Goal: Task Accomplishment & Management: Manage account settings

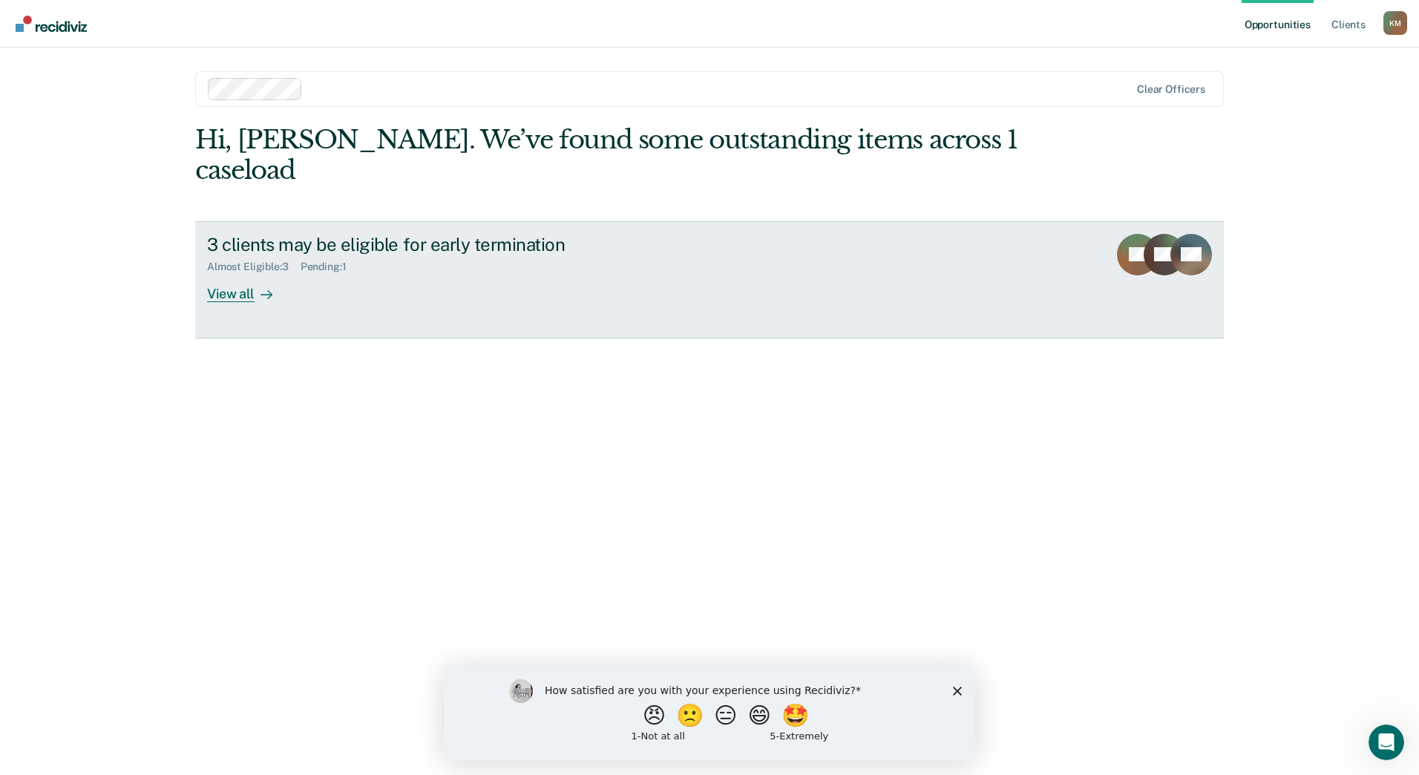
click at [249, 273] on div "View all" at bounding box center [248, 287] width 83 height 29
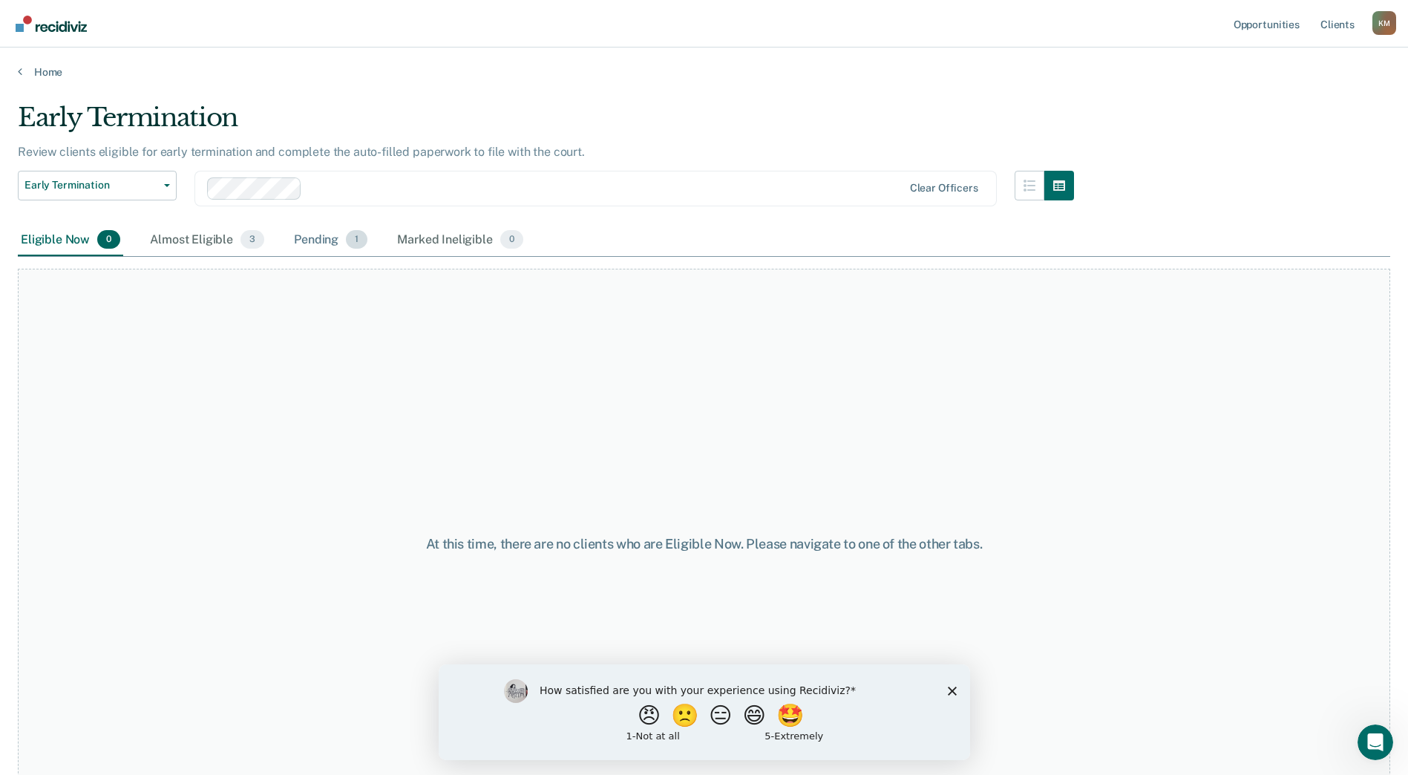
click at [303, 240] on div "Pending 1" at bounding box center [330, 240] width 79 height 33
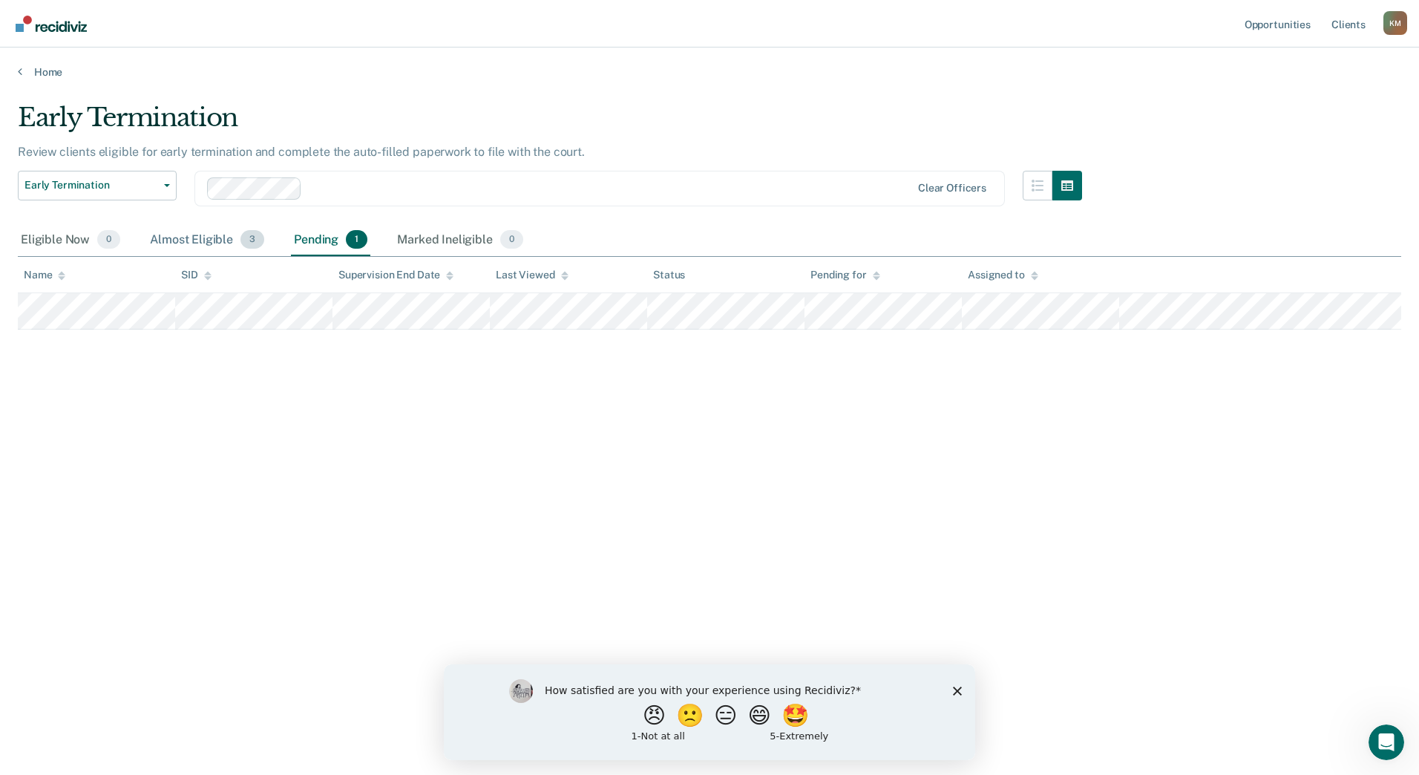
click at [197, 236] on div "Almost Eligible 3" at bounding box center [207, 240] width 120 height 33
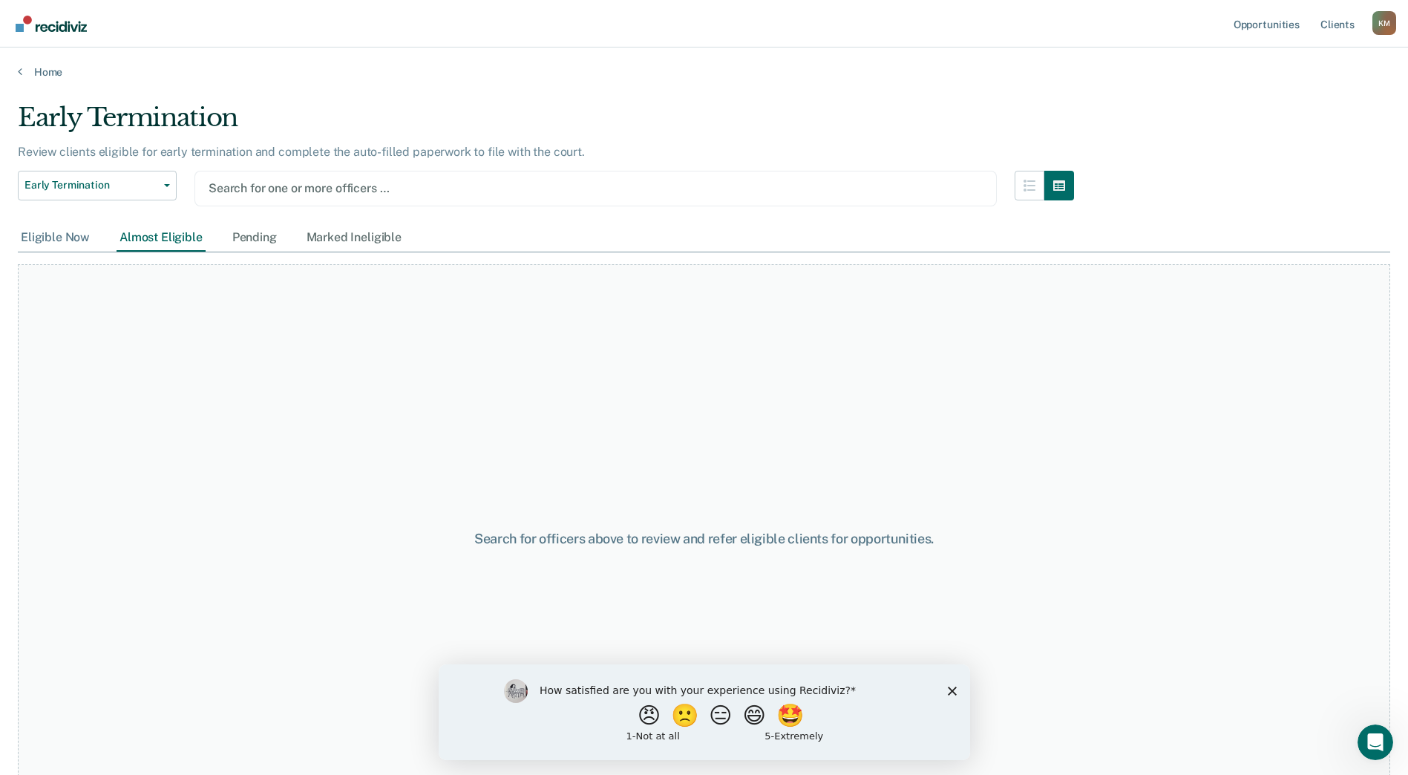
click at [67, 226] on div "Eligible Now" at bounding box center [55, 237] width 75 height 27
click at [69, 240] on div "Eligible Now" at bounding box center [55, 237] width 75 height 27
drag, startPoint x: 69, startPoint y: 240, endPoint x: 298, endPoint y: 294, distance: 235.4
click at [298, 293] on div "Search for officers above to review and refer eligible clients for opportunitie…" at bounding box center [704, 538] width 1372 height 549
click at [1034, 191] on button "button" at bounding box center [1029, 186] width 30 height 30
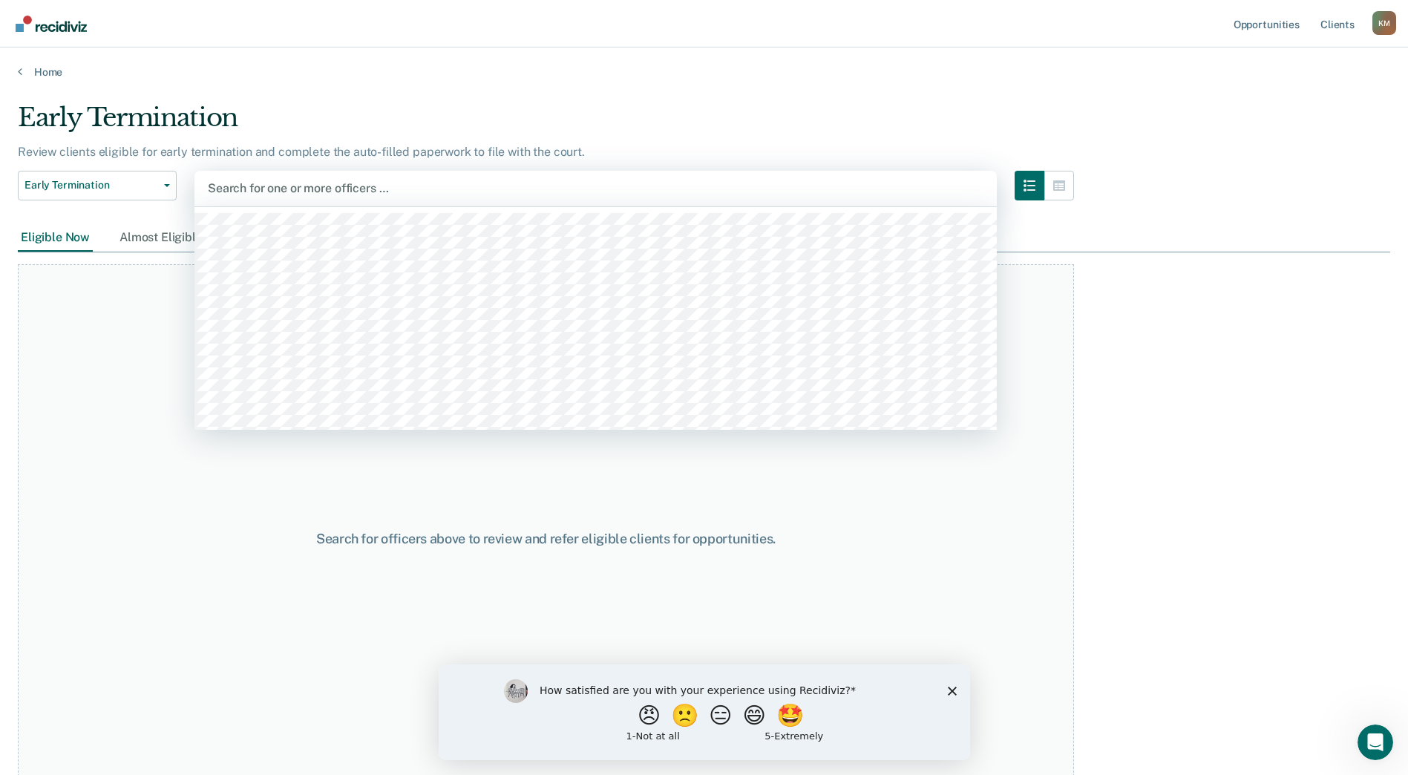
click at [445, 180] on div at bounding box center [595, 188] width 775 height 17
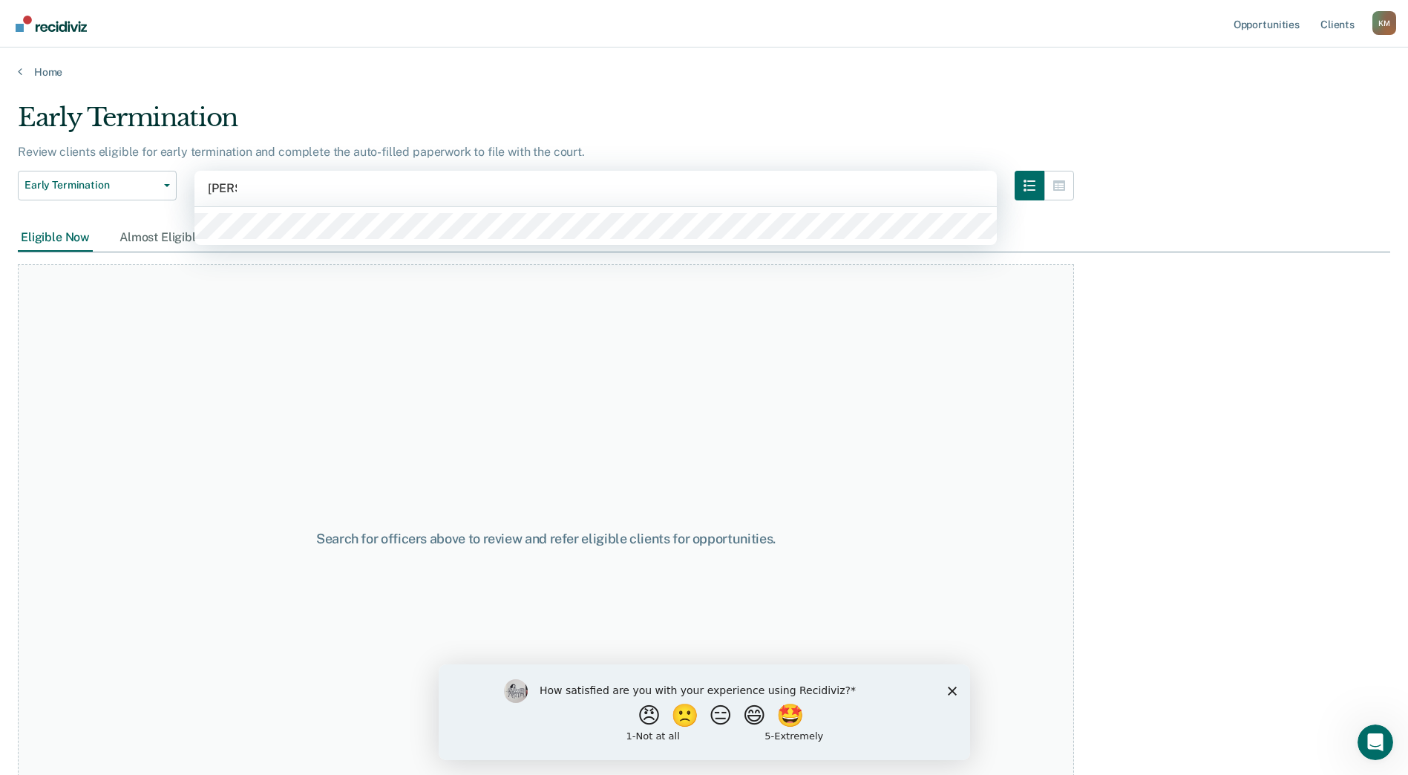
type input "[PERSON_NAME]"
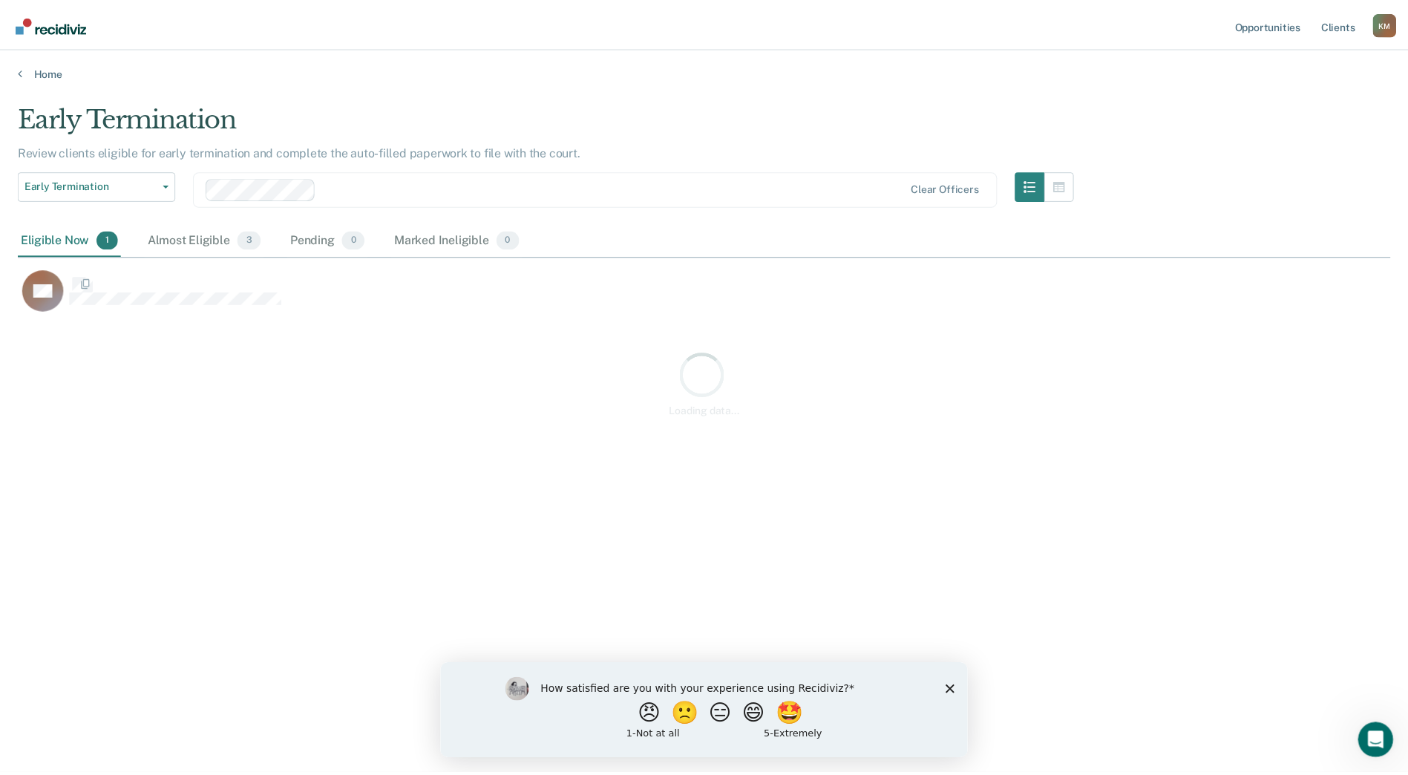
scroll to position [550, 1372]
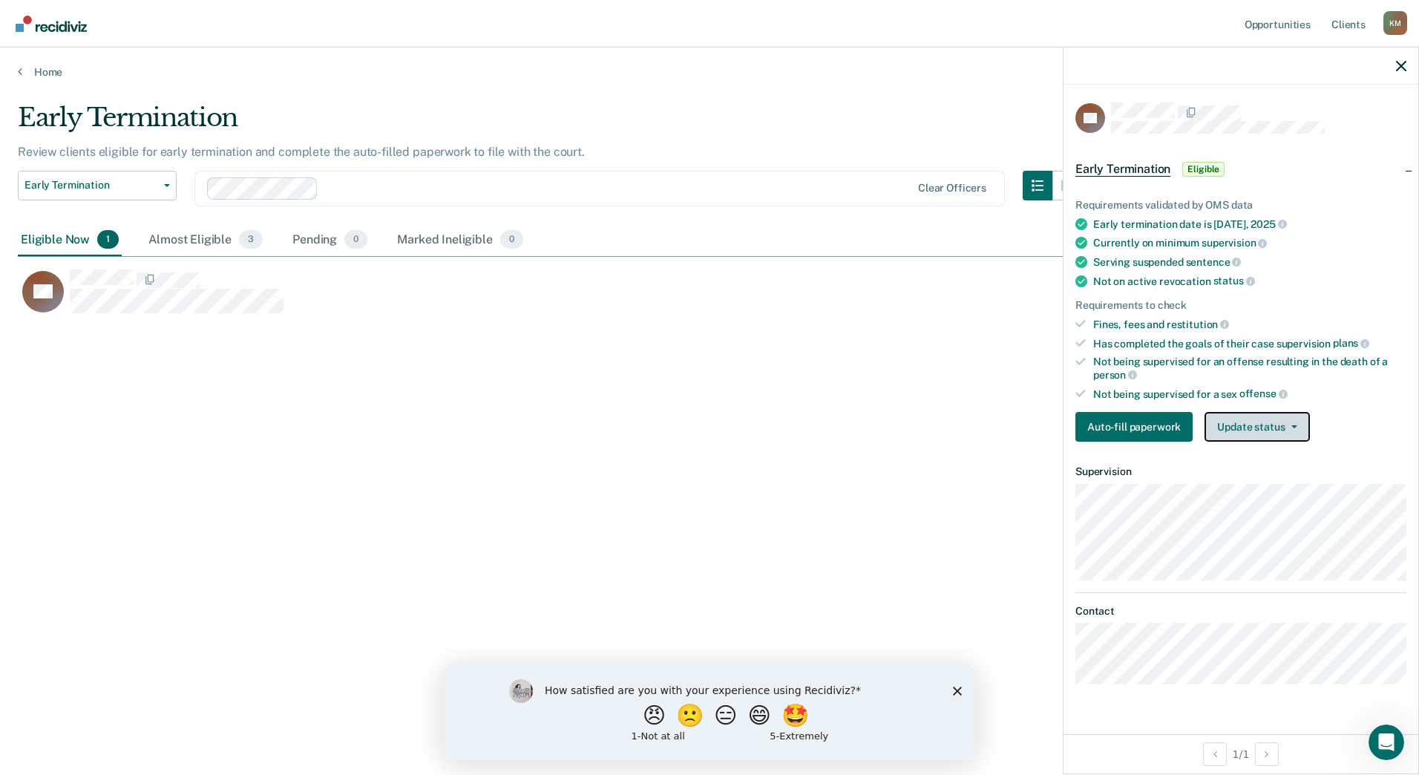
click at [1259, 423] on button "Update status" at bounding box center [1256, 427] width 105 height 30
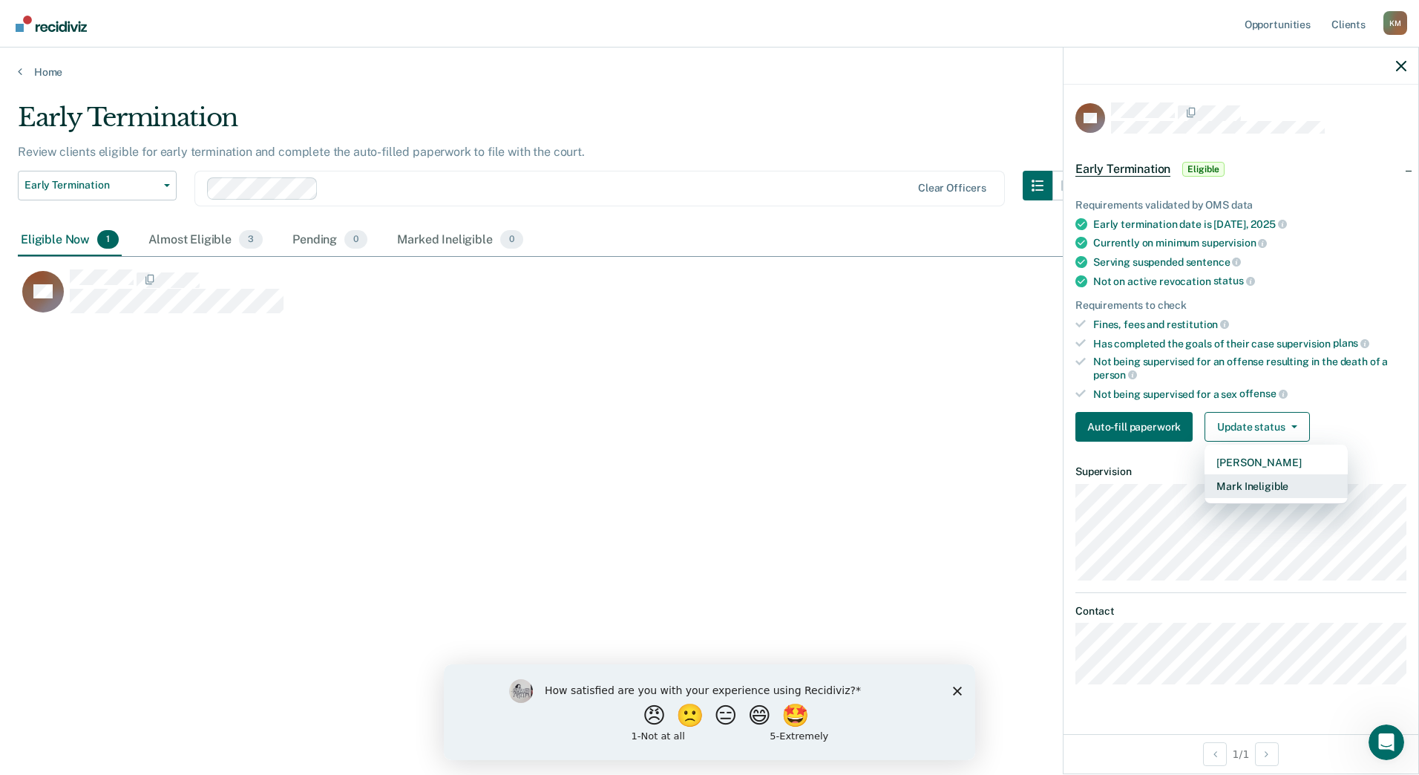
click at [1265, 484] on button "Mark Ineligible" at bounding box center [1275, 486] width 143 height 24
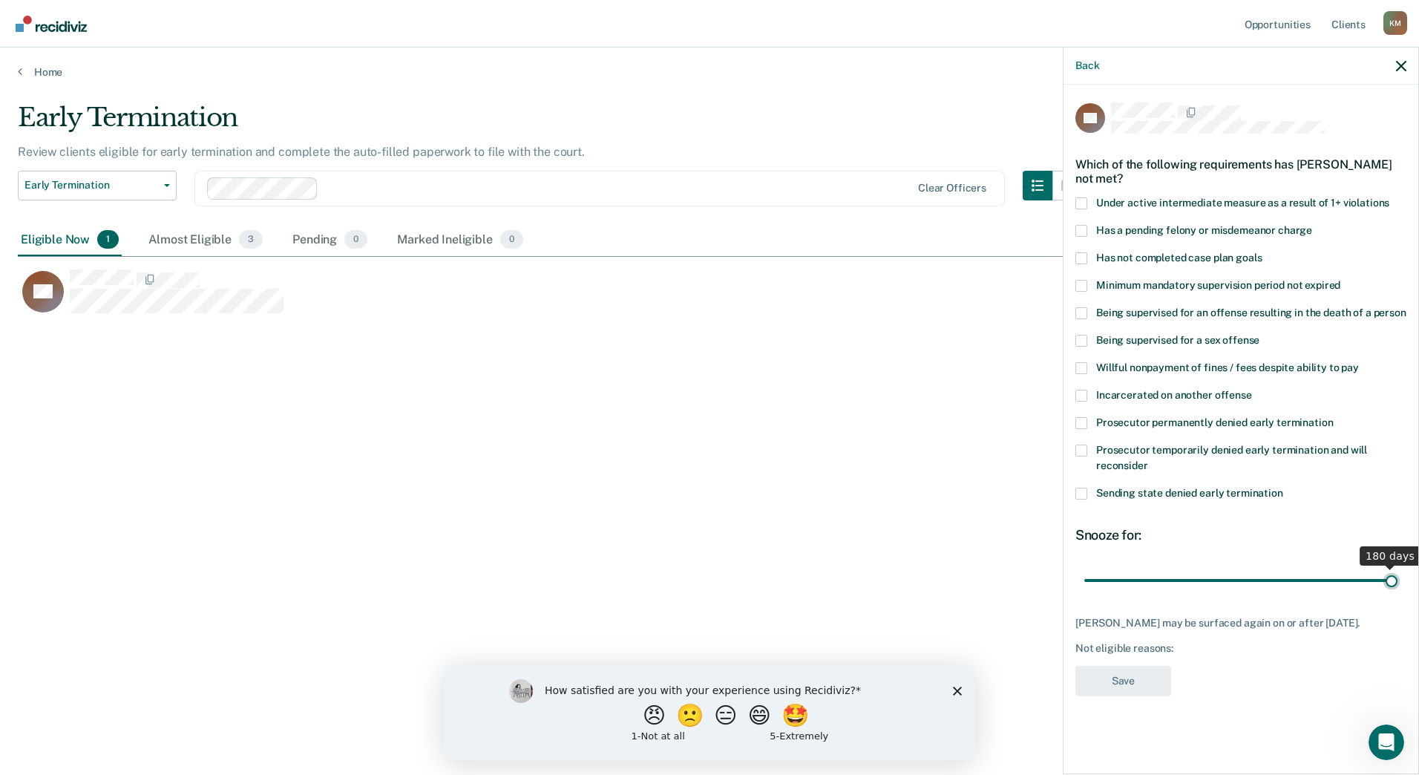
drag, startPoint x: 1138, startPoint y: 571, endPoint x: 1421, endPoint y: 580, distance: 283.6
type input "180"
click at [1397, 580] on input "range" at bounding box center [1240, 580] width 313 height 26
click at [1083, 417] on span at bounding box center [1081, 423] width 12 height 12
click at [1333, 417] on input "Prosecutor permanently denied early termination" at bounding box center [1333, 417] width 0 height 0
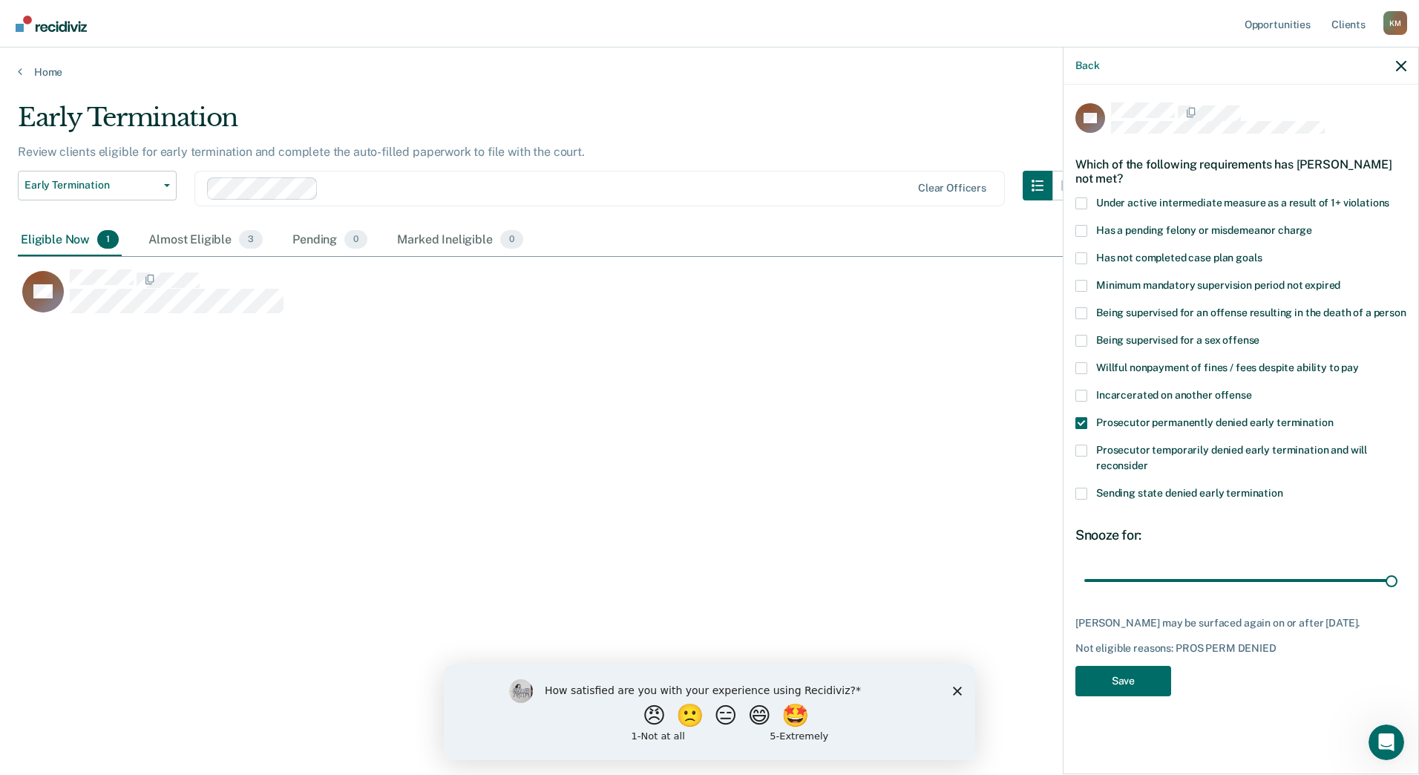
click at [962, 692] on div "How satisfied are you with your experience using Recidiviz? 😠 🙁 😑 😄 🤩 1 - Not a…" at bounding box center [709, 711] width 531 height 96
click at [954, 690] on icon "Close survey" at bounding box center [957, 690] width 9 height 9
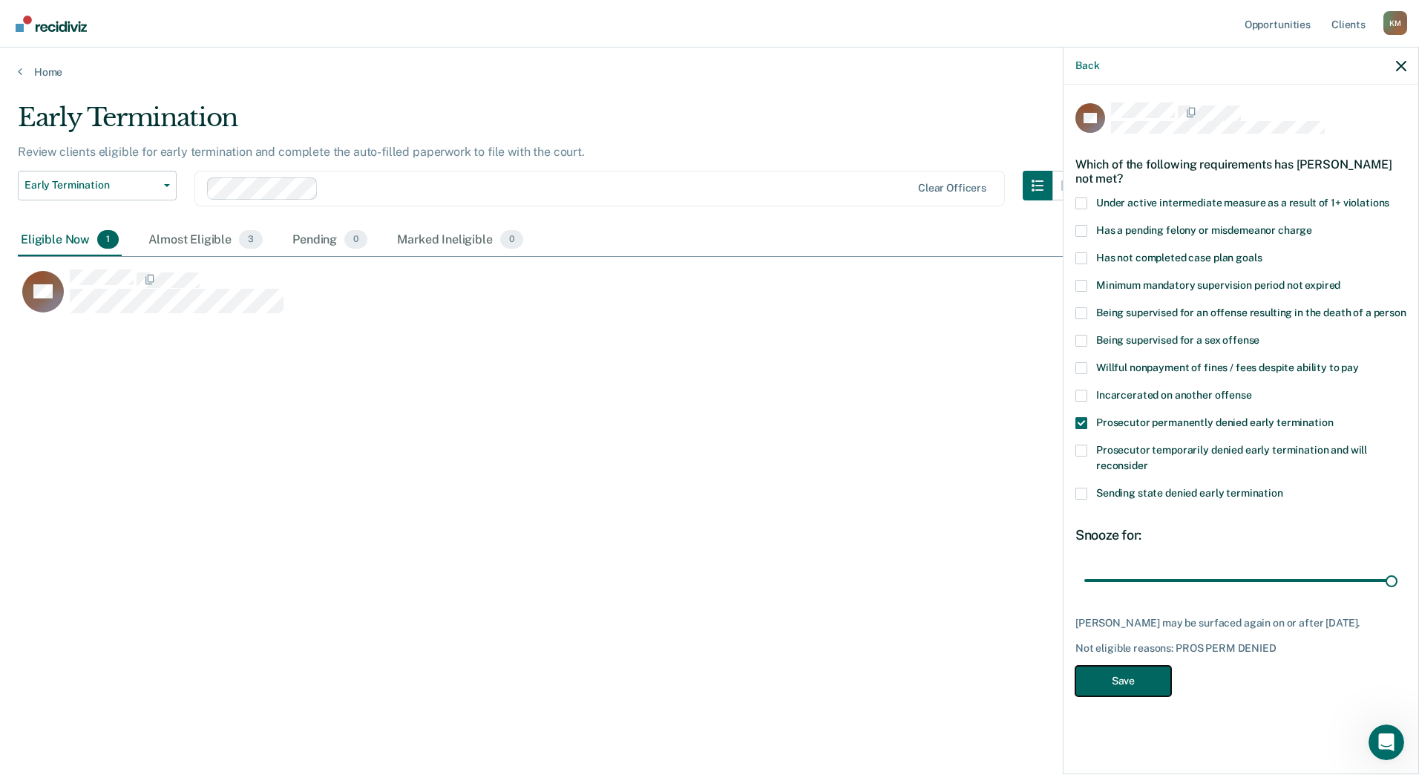
click at [1115, 669] on button "Save" at bounding box center [1123, 681] width 96 height 30
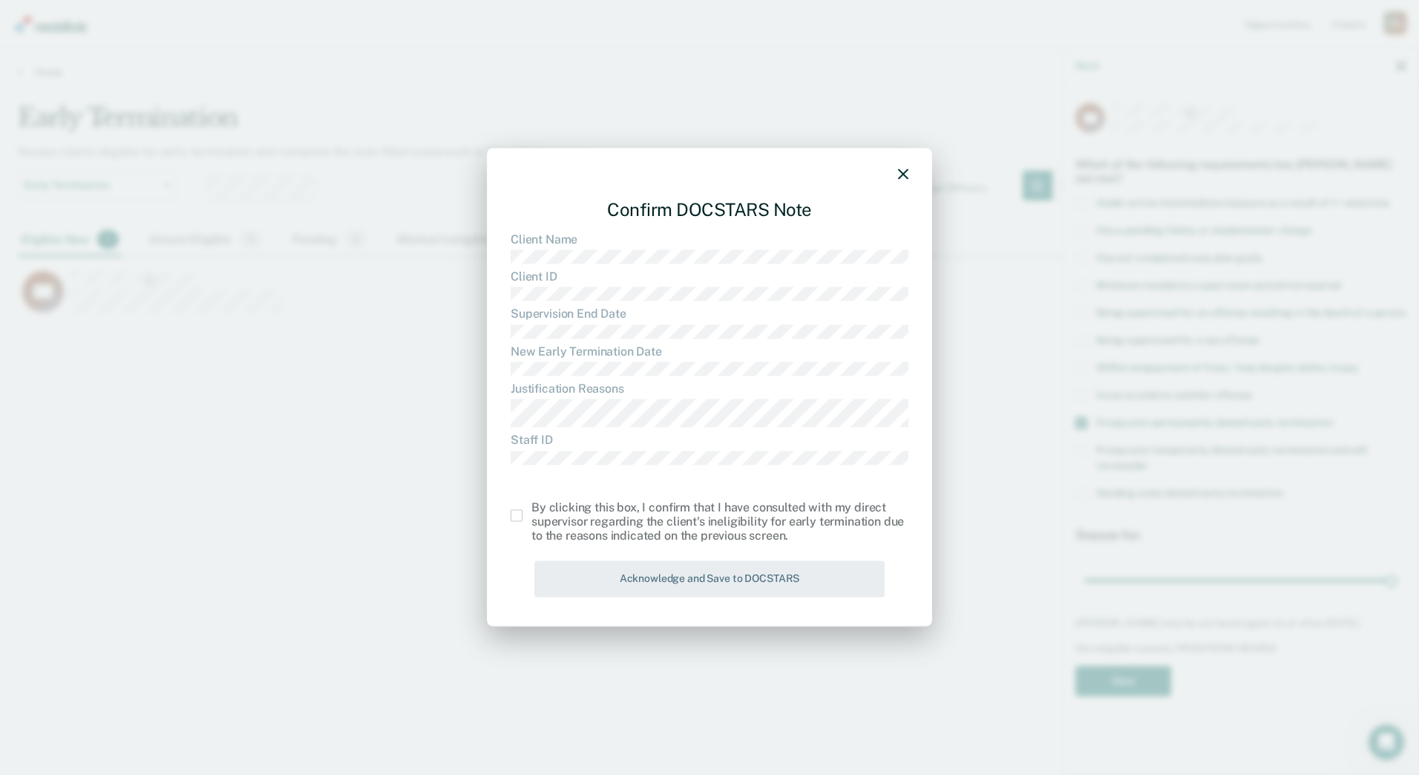
click at [522, 517] on span at bounding box center [517, 516] width 12 height 12
click at [531, 510] on input "checkbox" at bounding box center [531, 510] width 0 height 0
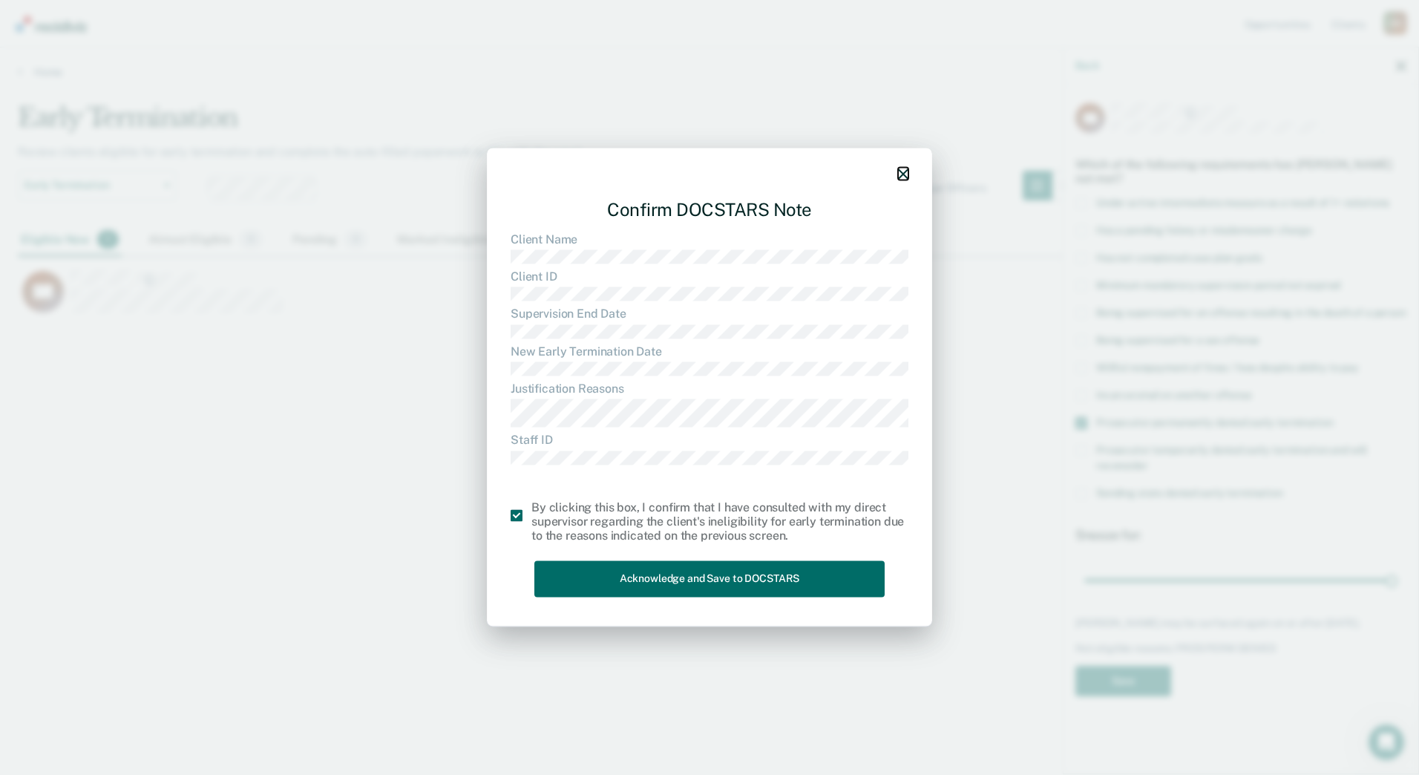
click at [901, 169] on icon "button" at bounding box center [903, 174] width 10 height 10
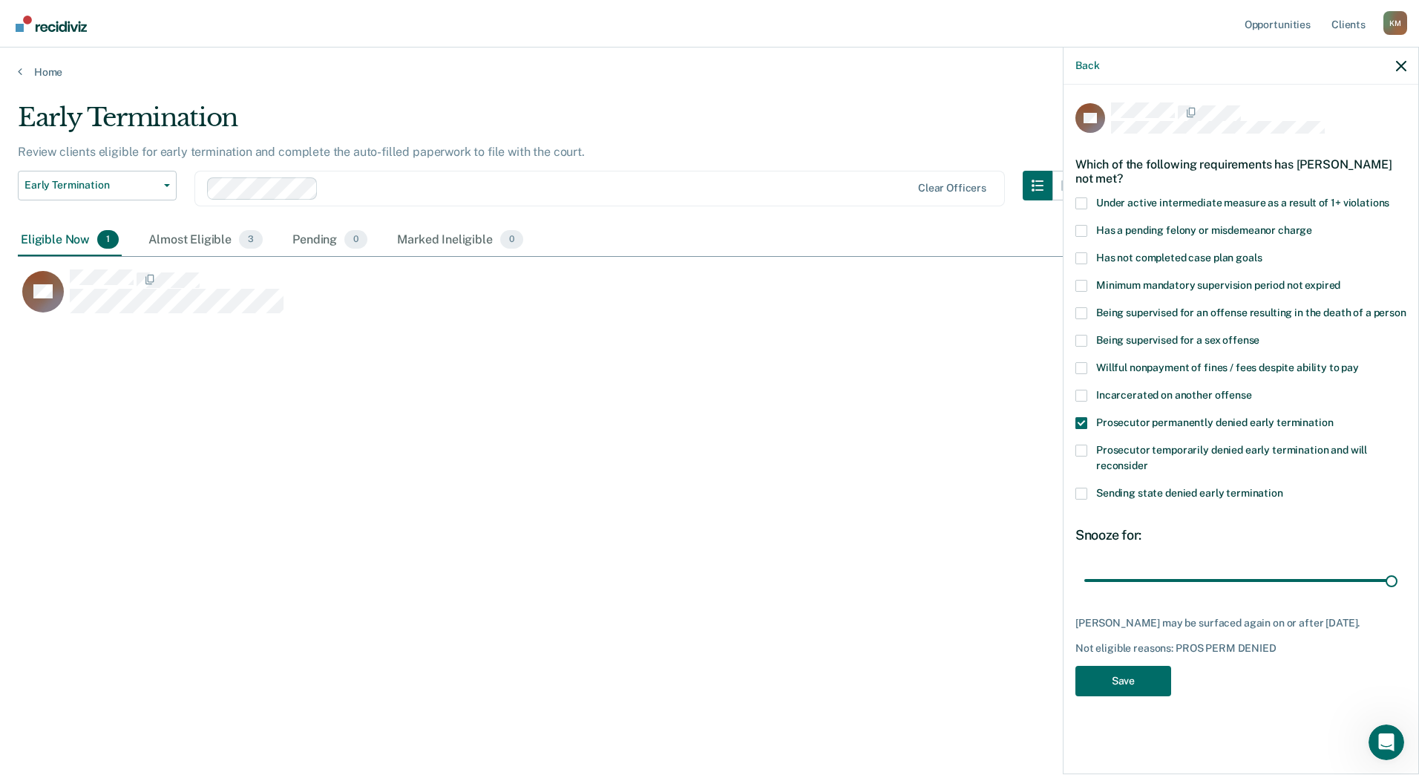
click at [1077, 417] on span at bounding box center [1081, 423] width 12 height 12
click at [1333, 417] on input "Prosecutor permanently denied early termination" at bounding box center [1333, 417] width 0 height 0
click at [1077, 417] on span at bounding box center [1081, 423] width 12 height 12
click at [1333, 417] on input "Prosecutor permanently denied early termination" at bounding box center [1333, 417] width 0 height 0
click at [1112, 666] on button "Save" at bounding box center [1123, 681] width 96 height 30
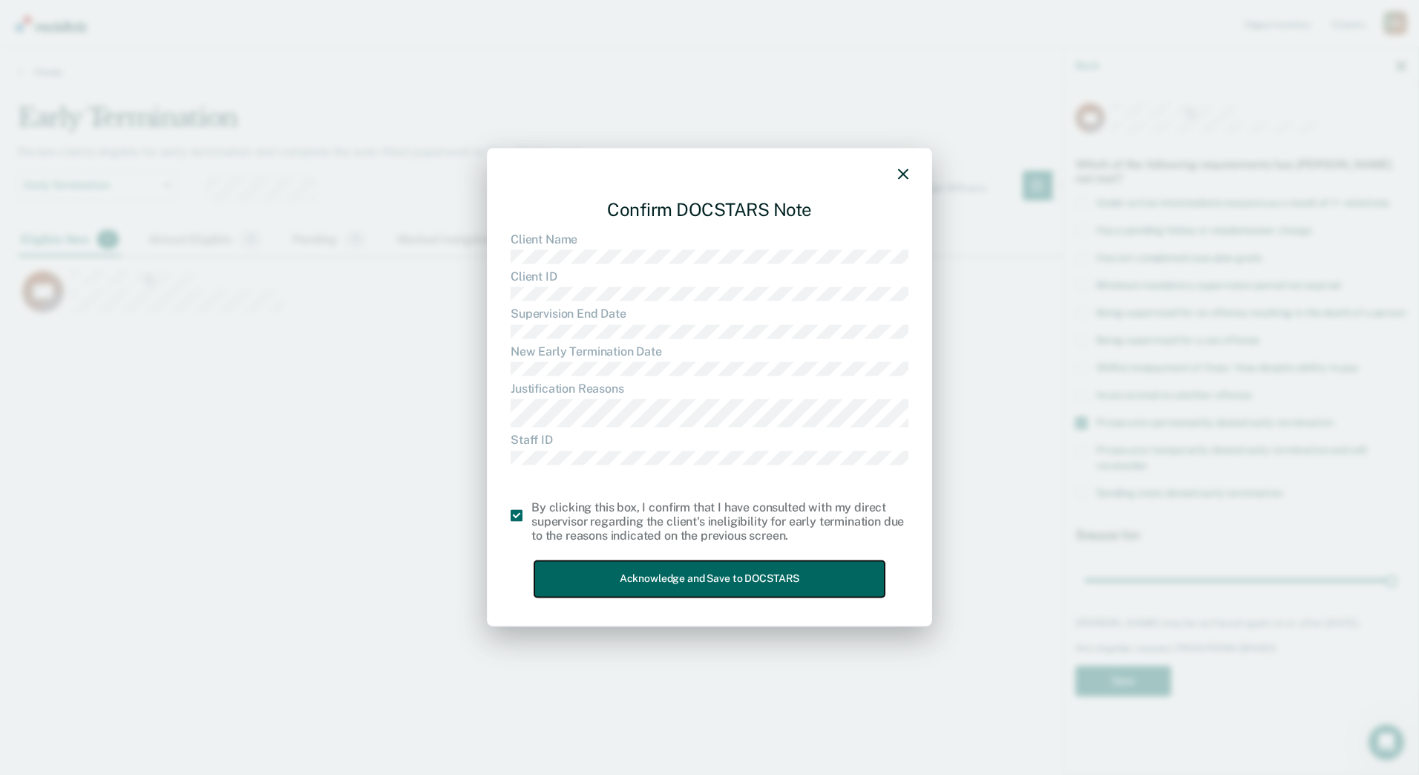
click at [703, 580] on button "Acknowledge and Save to DOCSTARS" at bounding box center [709, 579] width 350 height 36
